Goal: Find specific page/section: Find specific page/section

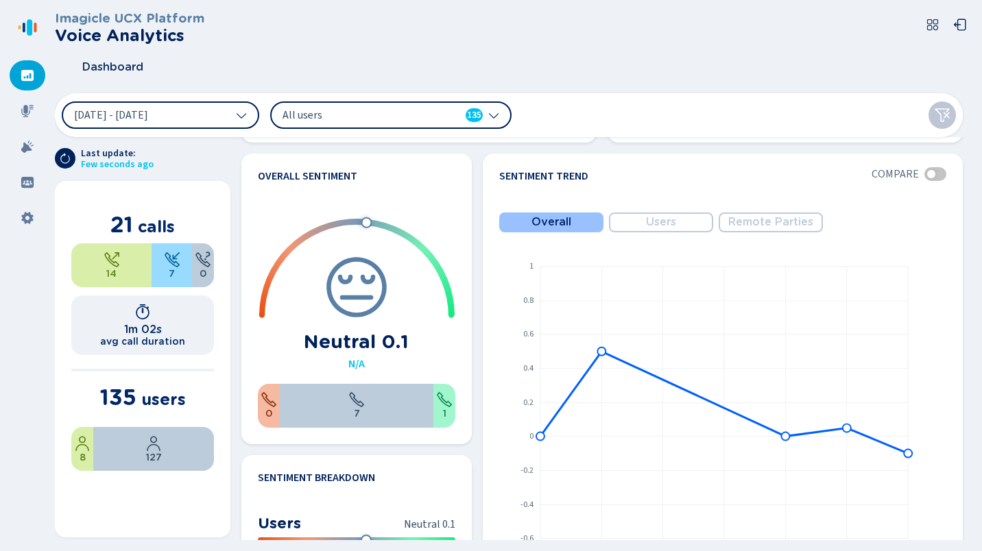
scroll to position [640, 0]
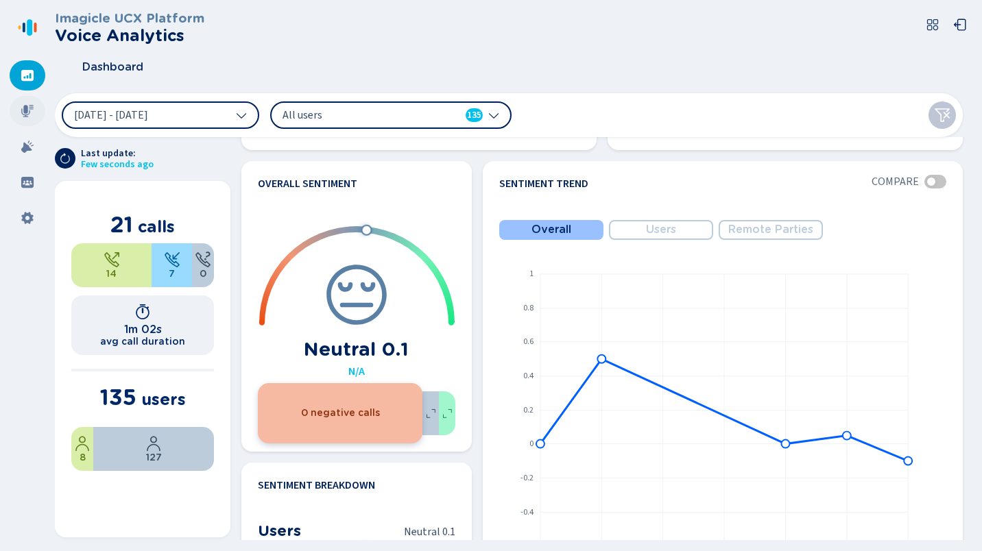
click at [28, 104] on div at bounding box center [28, 111] width 36 height 30
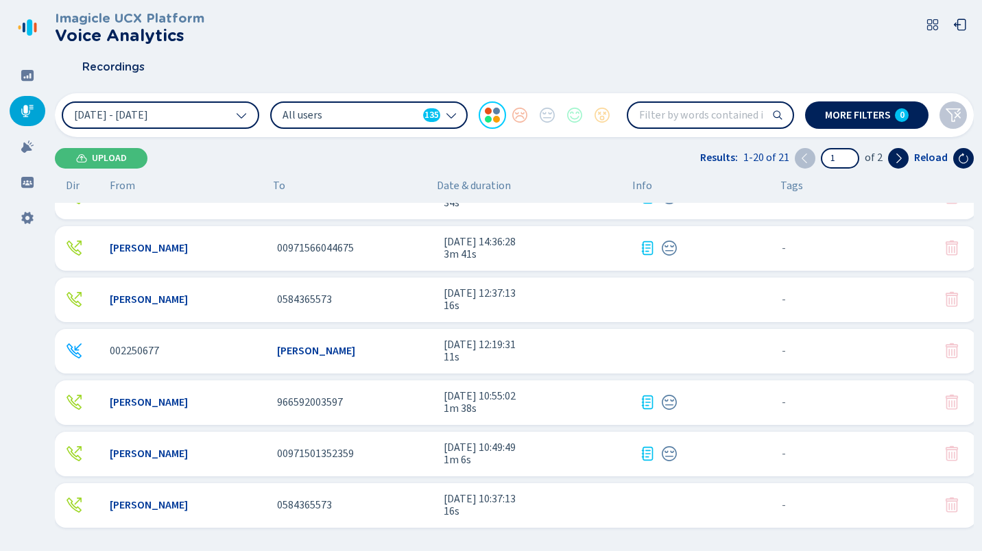
scroll to position [125, 0]
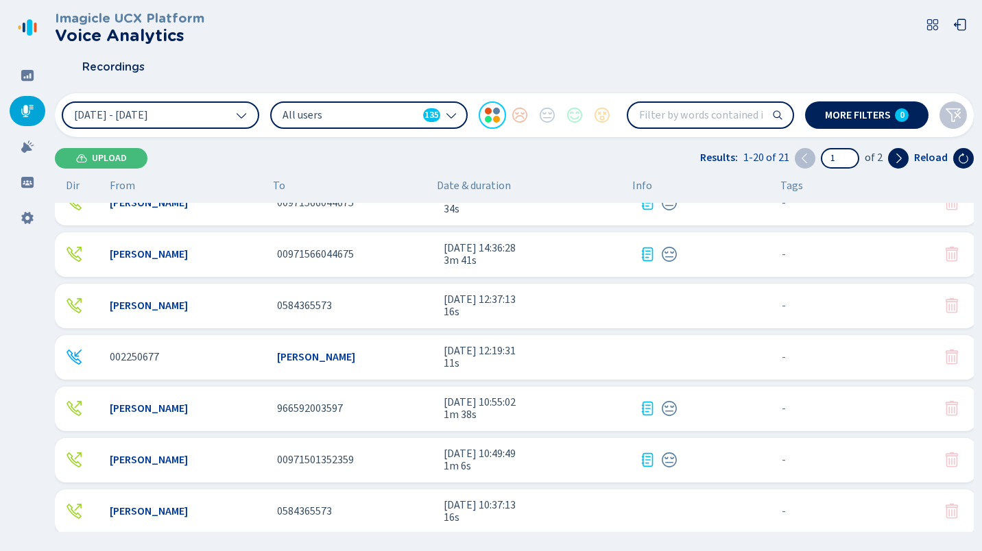
click at [153, 254] on span "[PERSON_NAME]" at bounding box center [149, 254] width 78 height 12
